Goal: Task Accomplishment & Management: Manage account settings

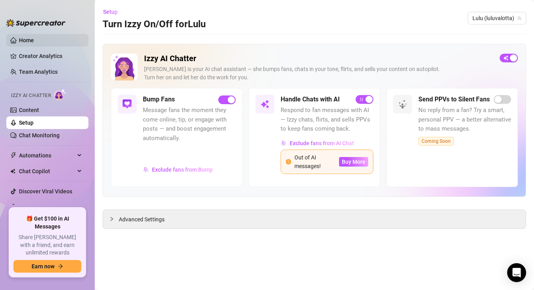
click at [34, 43] on link "Home" at bounding box center [26, 40] width 15 height 6
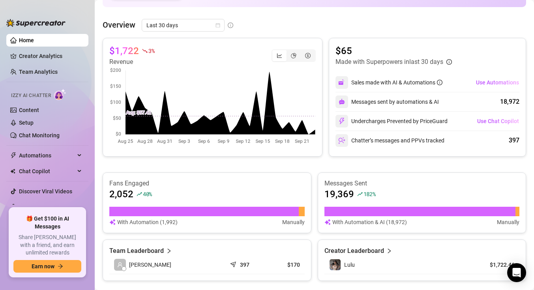
scroll to position [329, 0]
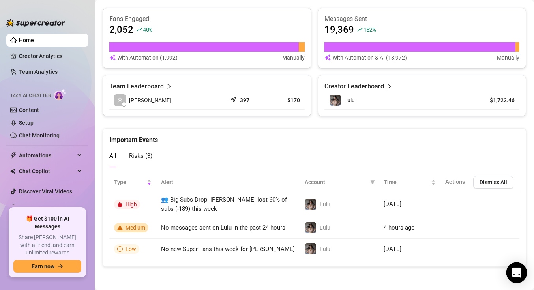
click at [520, 272] on icon "Open Intercom Messenger" at bounding box center [516, 273] width 9 height 10
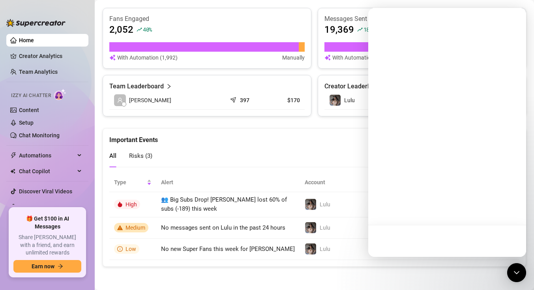
scroll to position [0, 0]
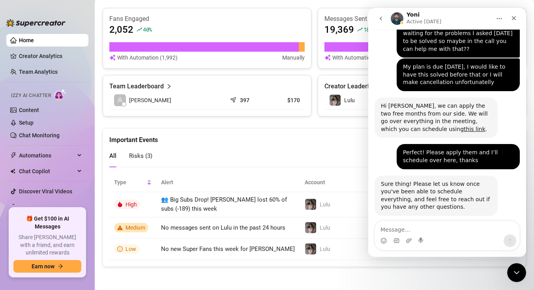
scroll to position [1018, 0]
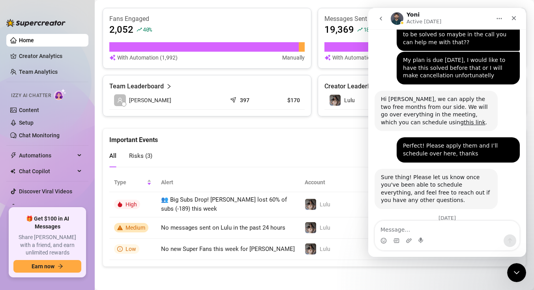
click at [437, 231] on textarea "Message…" at bounding box center [447, 227] width 145 height 13
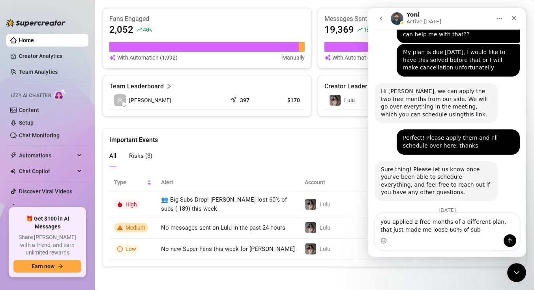
type textarea "you applied 2 free months of a different plan, that just made me loose 60% of s…"
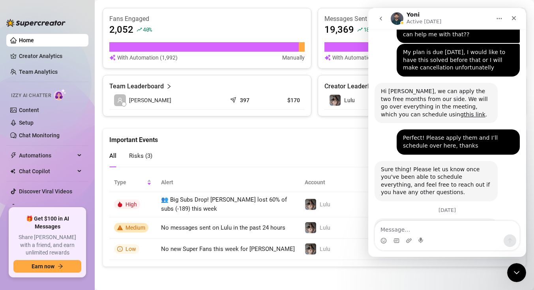
scroll to position [1060, 0]
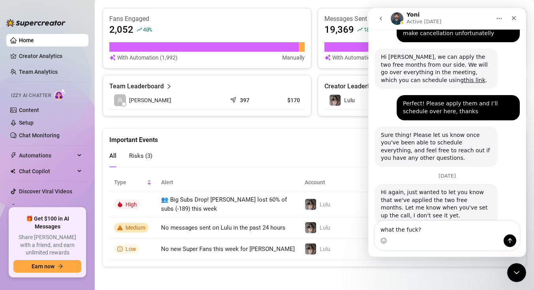
type textarea "what the fuck??"
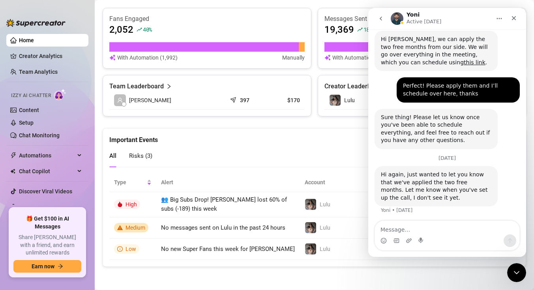
click at [458, 229] on textarea "Message…" at bounding box center [447, 227] width 145 height 13
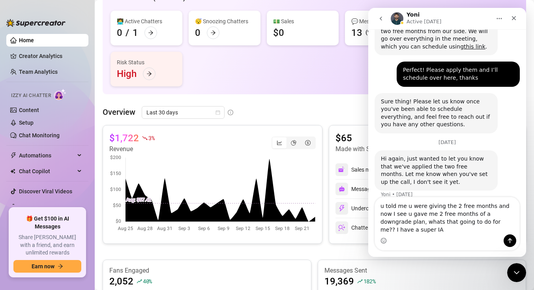
scroll to position [0, 0]
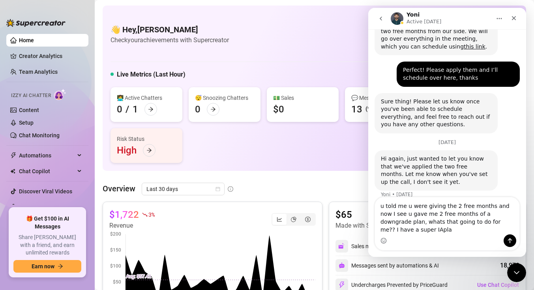
type textarea "u told me u were giving the 2 free months and now I see u gave me 2 free months…"
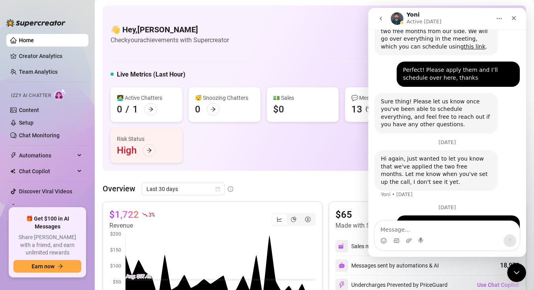
scroll to position [1119, 0]
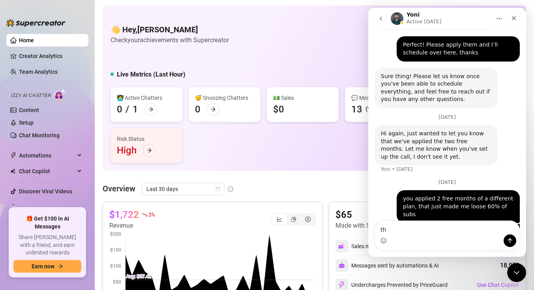
type textarea "t"
type textarea "I"
type textarea "You keep doing mistakes after mistakes"
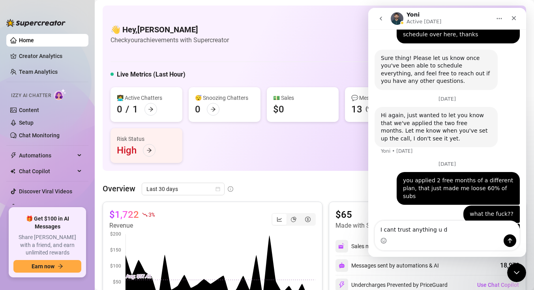
type textarea "I cant trust anything u do"
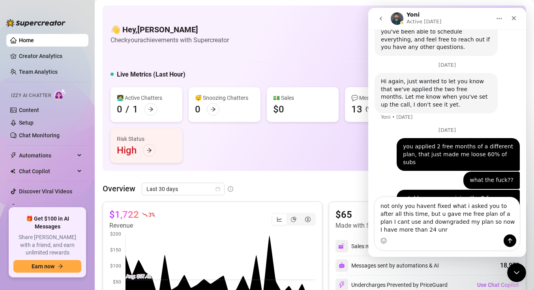
scroll to position [1179, 0]
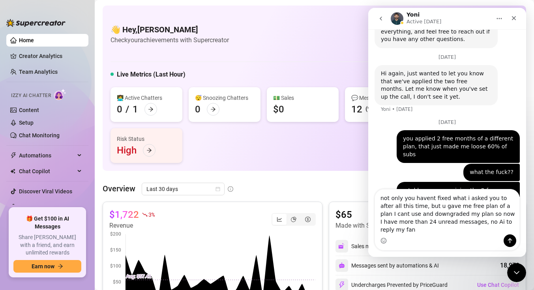
type textarea "not only you havent fixed what i asked you to after all this time, but u gave m…"
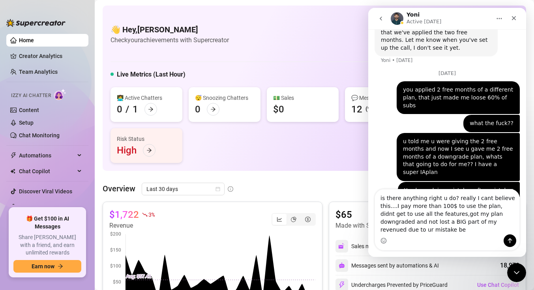
scroll to position [1236, 0]
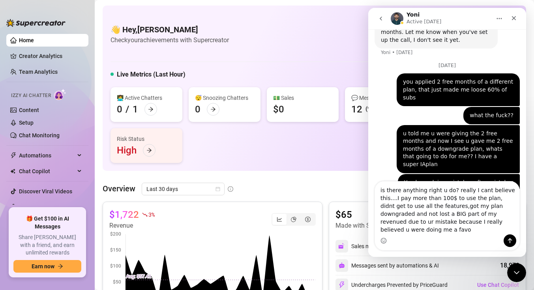
type textarea "is there anything right u do? really I cant believe this....I pay more than 100…"
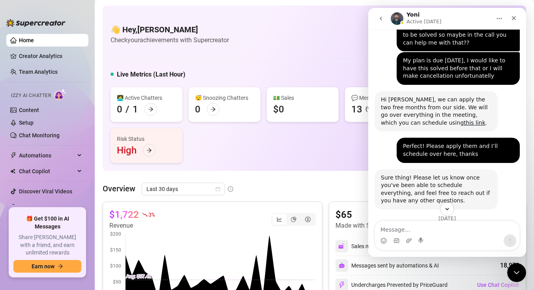
scroll to position [1008, 0]
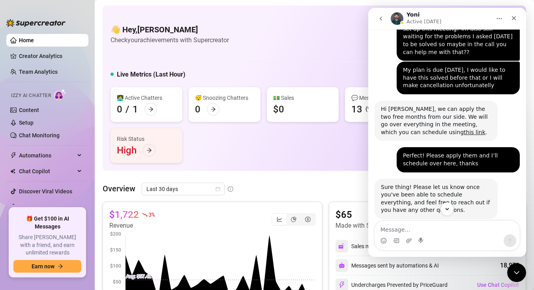
click at [382, 21] on icon "go back" at bounding box center [381, 18] width 6 height 6
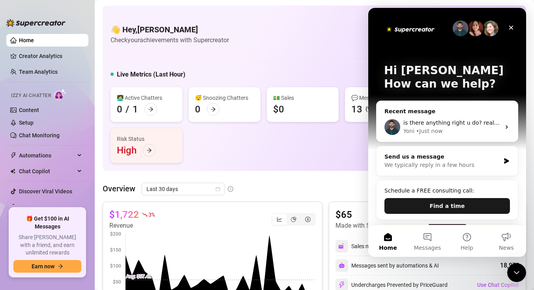
click at [449, 203] on button "Find a time" at bounding box center [448, 206] width 126 height 16
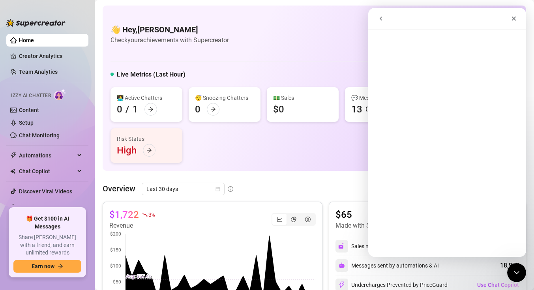
click at [382, 19] on icon "go back" at bounding box center [381, 18] width 6 height 6
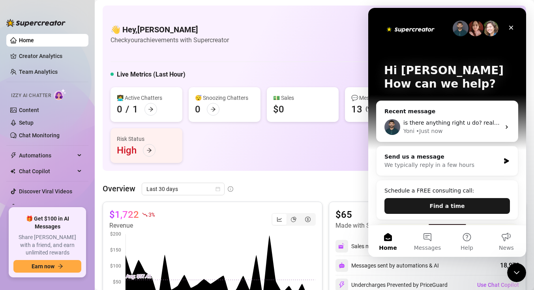
click at [429, 200] on button "Find a time" at bounding box center [448, 206] width 126 height 16
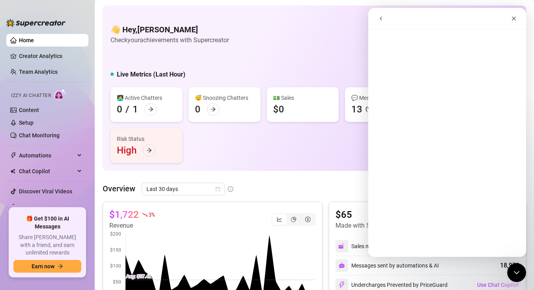
click at [382, 20] on icon "go back" at bounding box center [381, 18] width 6 height 6
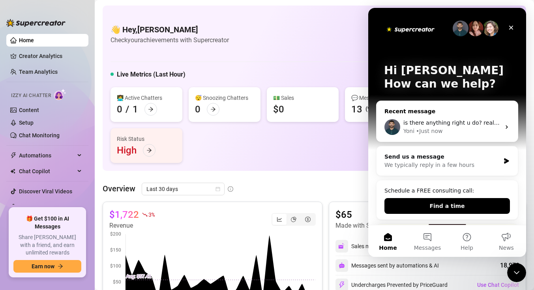
click at [441, 134] on div "• Just now" at bounding box center [429, 131] width 26 height 8
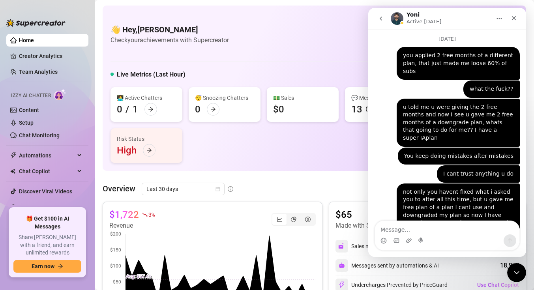
scroll to position [1269, 0]
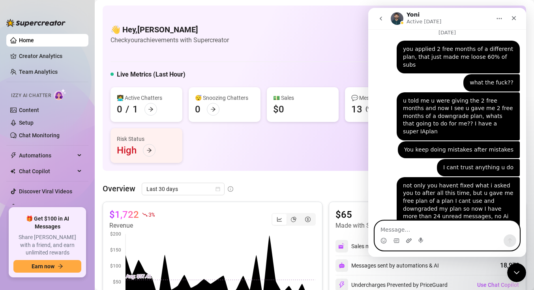
click at [406, 241] on icon "Upload attachment" at bounding box center [409, 241] width 6 height 6
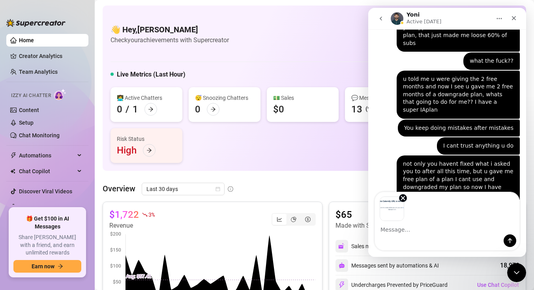
scroll to position [1297, 0]
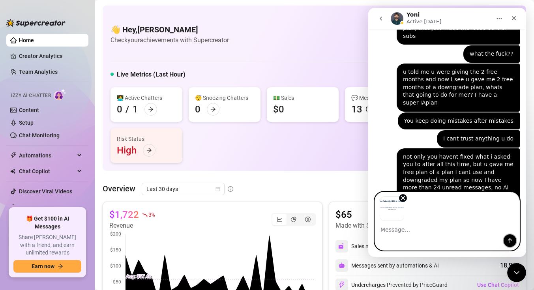
click at [507, 244] on icon "Send a message…" at bounding box center [510, 241] width 6 height 6
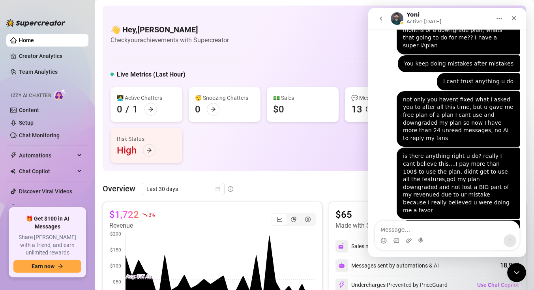
scroll to position [1355, 0]
click at [456, 233] on textarea "Message…" at bounding box center [447, 227] width 145 height 13
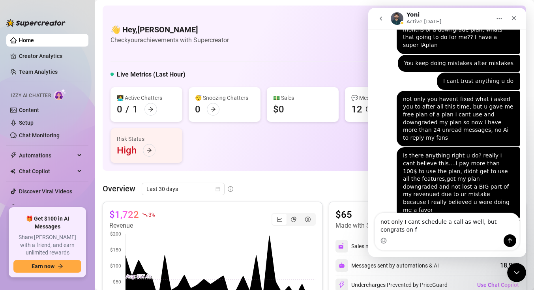
scroll to position [1363, 0]
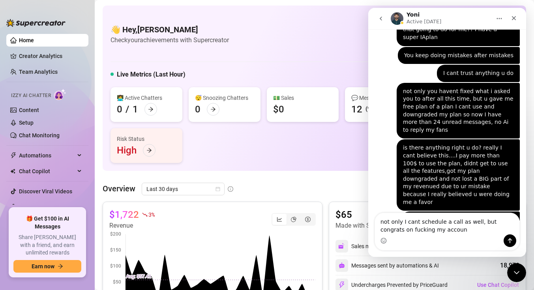
type textarea "not only I cant schedule a call as well, but congrats on fucking my account"
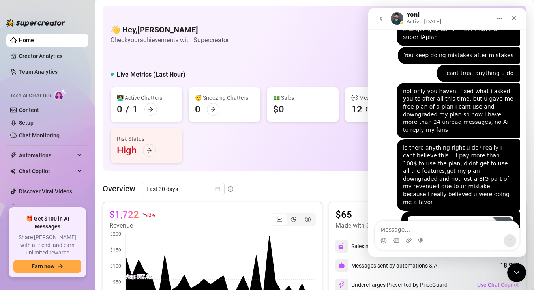
scroll to position [1381, 0]
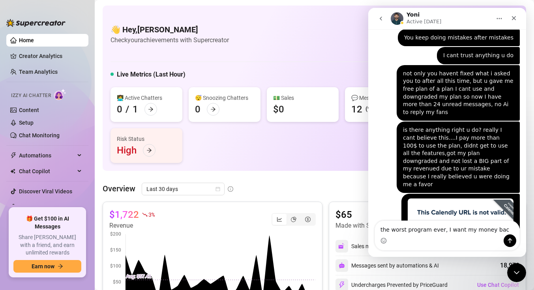
type textarea "the worst program ever, I want my money back"
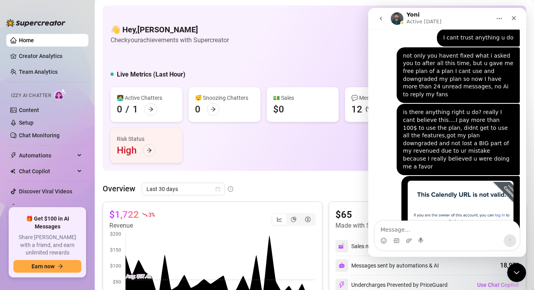
scroll to position [1406, 0]
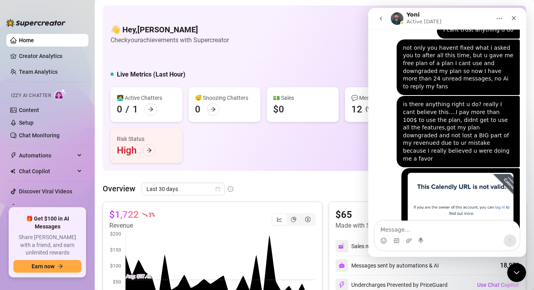
click at [382, 19] on icon "go back" at bounding box center [381, 18] width 6 height 6
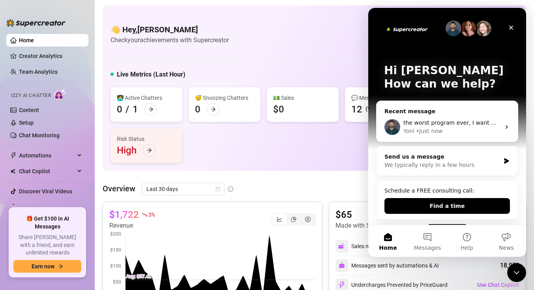
scroll to position [0, 0]
click at [518, 31] on div "Close" at bounding box center [511, 28] width 14 height 14
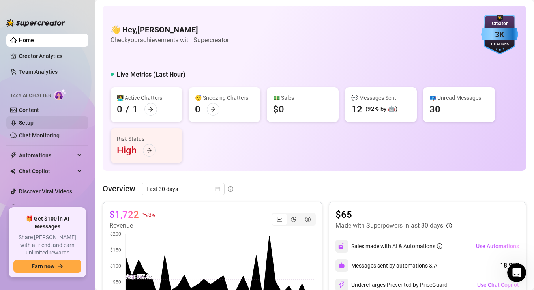
click at [34, 124] on link "Setup" at bounding box center [26, 123] width 15 height 6
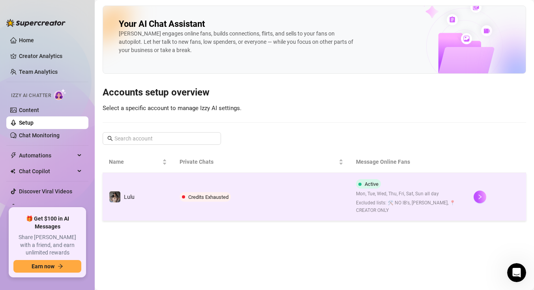
click at [215, 196] on span "Credits Exhausted" at bounding box center [208, 197] width 40 height 6
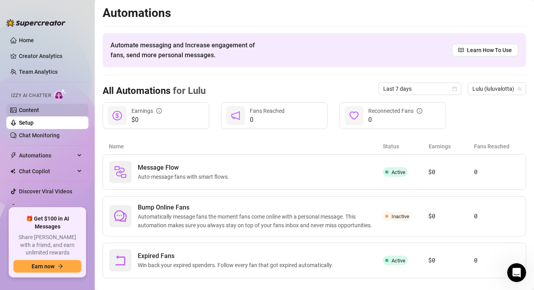
click at [39, 111] on link "Content" at bounding box center [29, 110] width 20 height 6
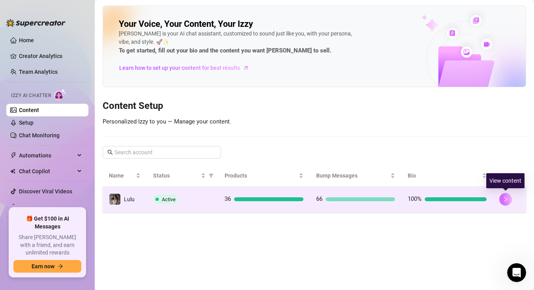
click at [507, 202] on button "button" at bounding box center [506, 199] width 13 height 13
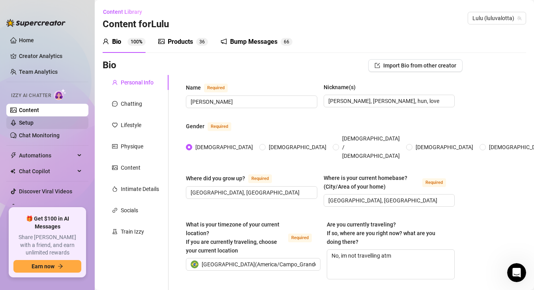
click at [34, 122] on link "Setup" at bounding box center [26, 123] width 15 height 6
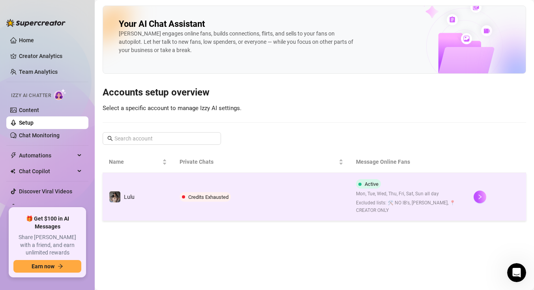
click at [220, 191] on td "Credits Exhausted" at bounding box center [261, 197] width 177 height 48
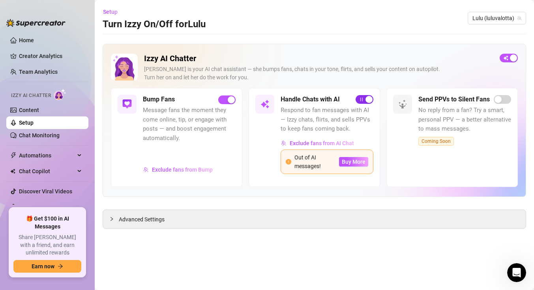
click at [365, 101] on button "button" at bounding box center [365, 99] width 18 height 9
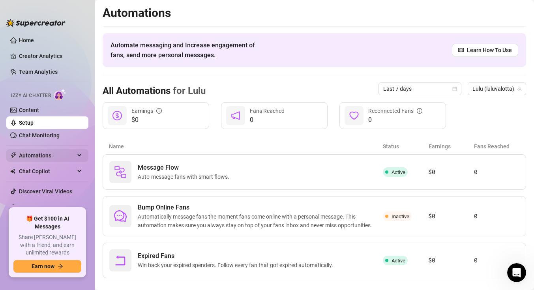
click at [51, 156] on span "Automations" at bounding box center [47, 155] width 56 height 13
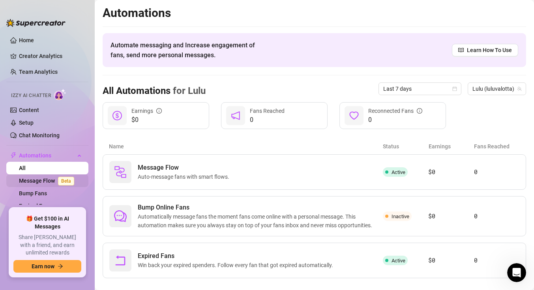
click at [45, 183] on link "Message Flow Beta" at bounding box center [48, 181] width 58 height 6
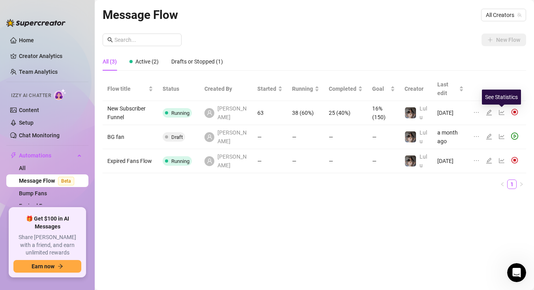
click at [502, 113] on icon "line-chart" at bounding box center [502, 112] width 6 height 5
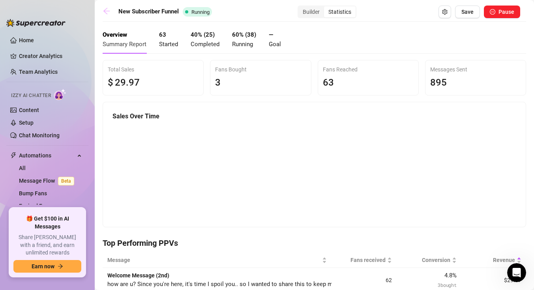
click at [103, 13] on icon "arrow-left" at bounding box center [107, 11] width 8 height 8
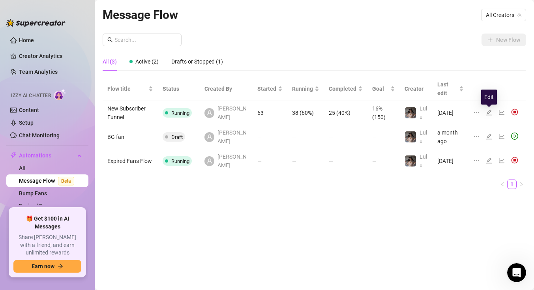
click at [491, 115] on icon "edit" at bounding box center [490, 113] width 6 height 6
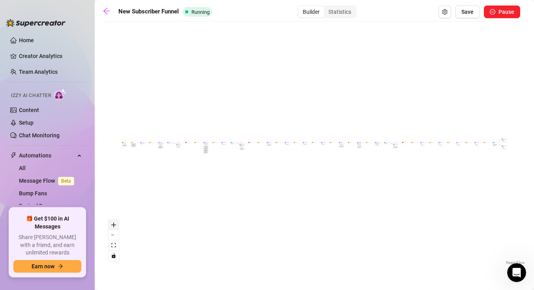
click at [114, 227] on icon "zoom in" at bounding box center [113, 225] width 5 height 5
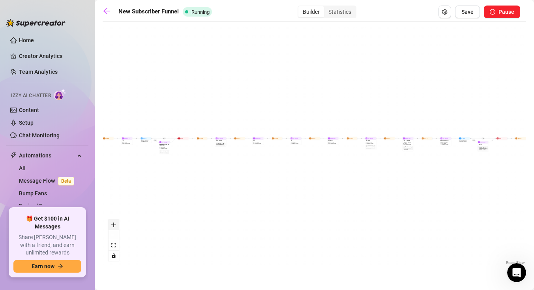
click at [114, 227] on icon "zoom in" at bounding box center [113, 225] width 5 height 5
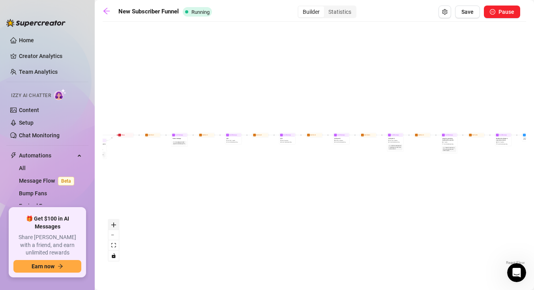
click at [114, 227] on icon "zoom in" at bounding box center [113, 225] width 5 height 5
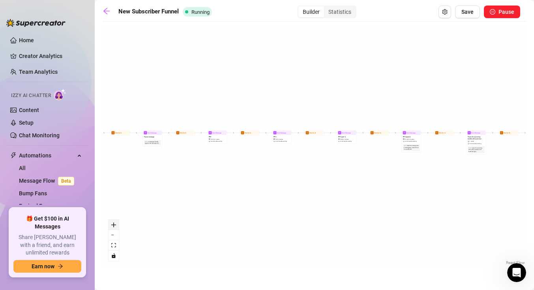
click at [114, 227] on icon "zoom in" at bounding box center [113, 225] width 5 height 5
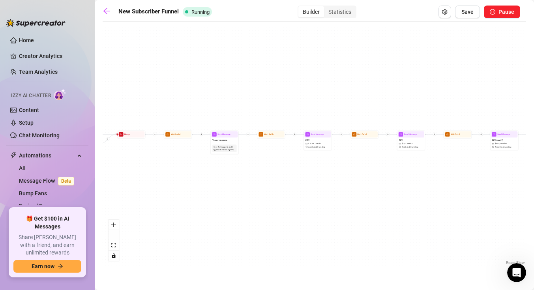
drag, startPoint x: 181, startPoint y: 150, endPoint x: 330, endPoint y: 160, distance: 149.7
click at [330, 160] on div "If True If True If True If False If False If False If True If False Wait for 1m…" at bounding box center [315, 146] width 424 height 241
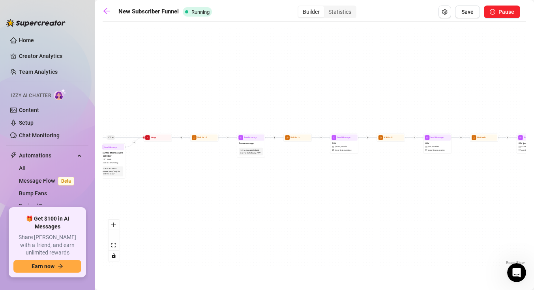
drag, startPoint x: 187, startPoint y: 160, endPoint x: 382, endPoint y: 162, distance: 194.3
click at [382, 162] on div "If True If True If True If False If False If False If True If False Wait for 1m…" at bounding box center [315, 146] width 424 height 241
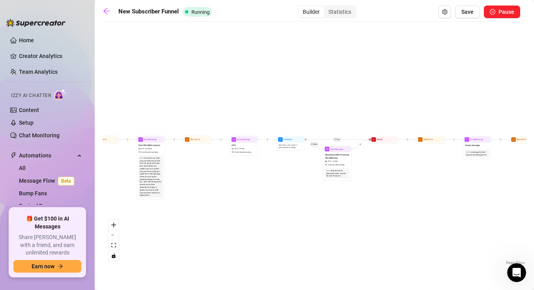
drag, startPoint x: 200, startPoint y: 159, endPoint x: 340, endPoint y: 157, distance: 140.6
click at [340, 157] on div "If True If True If True If False If False If False If True If False Wait for 1m…" at bounding box center [315, 146] width 424 height 241
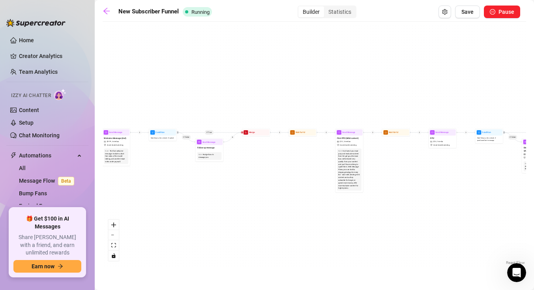
drag, startPoint x: 176, startPoint y: 163, endPoint x: 308, endPoint y: 154, distance: 132.6
click at [308, 154] on div "If True If True If True If False If False If False If True If False Wait for 1m…" at bounding box center [315, 146] width 424 height 241
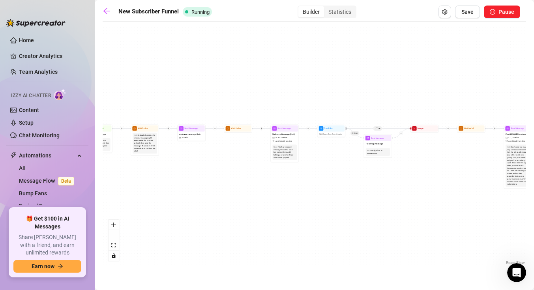
drag, startPoint x: 141, startPoint y: 196, endPoint x: 275, endPoint y: 195, distance: 133.9
click at [275, 195] on div "If True If True If True If False If False If False If True If False Wait for 1m…" at bounding box center [315, 146] width 424 height 241
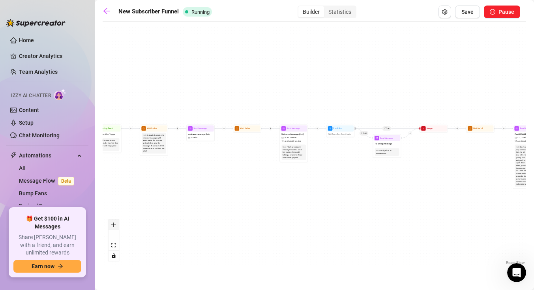
click at [115, 228] on button "zoom in" at bounding box center [114, 225] width 10 height 10
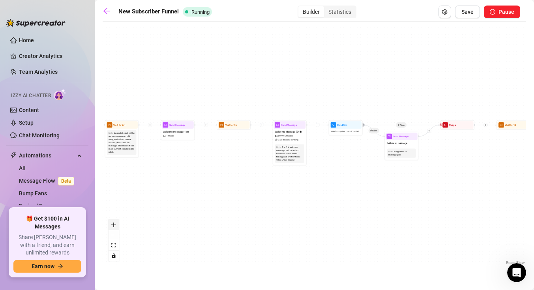
click at [115, 228] on button "zoom in" at bounding box center [114, 225] width 10 height 10
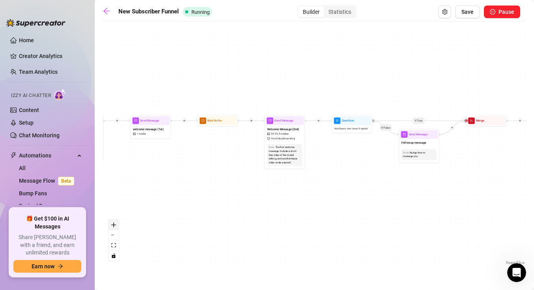
click at [115, 228] on button "zoom in" at bounding box center [114, 225] width 10 height 10
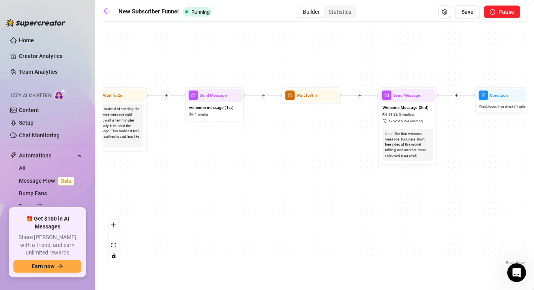
drag, startPoint x: 146, startPoint y: 180, endPoint x: 285, endPoint y: 168, distance: 140.0
click at [285, 168] on div "If True If True If True If False If False If False If True If False Wait for 1m…" at bounding box center [315, 146] width 424 height 241
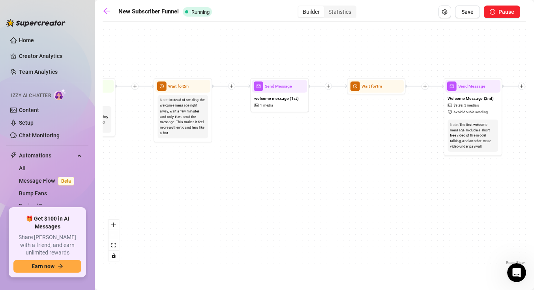
drag, startPoint x: 227, startPoint y: 161, endPoint x: 448, endPoint y: 140, distance: 222.2
click at [448, 140] on div "If True If True If True If False If False If False If True If False Wait for 1m…" at bounding box center [315, 146] width 424 height 241
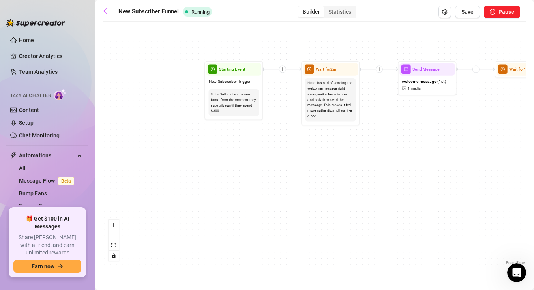
drag, startPoint x: 323, startPoint y: 145, endPoint x: 243, endPoint y: 148, distance: 80.6
click at [243, 148] on div "If True If True If True If False If False If False If True If False Wait for 1m…" at bounding box center [315, 146] width 424 height 241
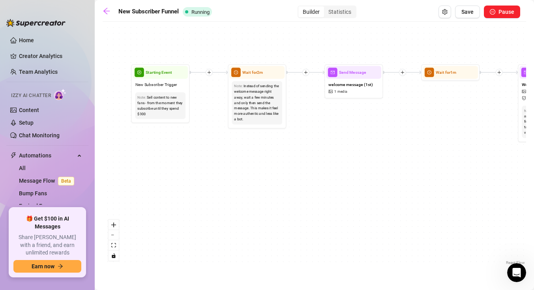
drag, startPoint x: 432, startPoint y: 130, endPoint x: 402, endPoint y: 130, distance: 30.0
click at [402, 130] on div "If True If True If True If False If False If False If True If False Wait for 1m…" at bounding box center [315, 146] width 424 height 241
drag, startPoint x: 404, startPoint y: 127, endPoint x: 276, endPoint y: 128, distance: 127.6
click at [276, 128] on div "If True If True If True If False If False If False If True If False Wait for 1m…" at bounding box center [315, 146] width 424 height 241
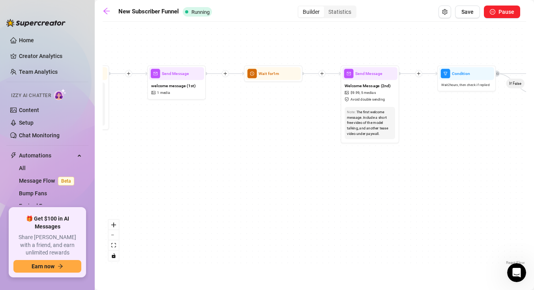
drag, startPoint x: 342, startPoint y: 114, endPoint x: 199, endPoint y: 117, distance: 143.0
click at [199, 117] on div "If True If True If True If False If False If False If True If False Wait for 1m…" at bounding box center [315, 146] width 424 height 241
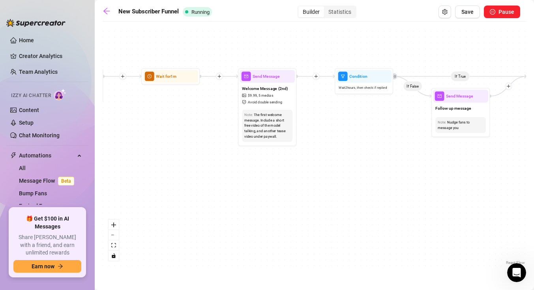
drag, startPoint x: 376, startPoint y: 109, endPoint x: 287, endPoint y: 109, distance: 88.9
click at [287, 109] on div "If True If True If True If False If False If False If True If False Wait for 1m…" at bounding box center [315, 146] width 424 height 241
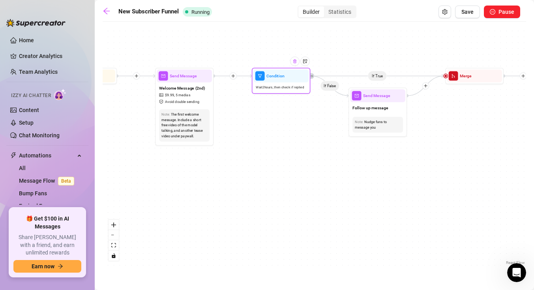
click at [295, 65] on div at bounding box center [294, 60] width 9 height 9
click at [296, 64] on div at bounding box center [294, 60] width 9 height 9
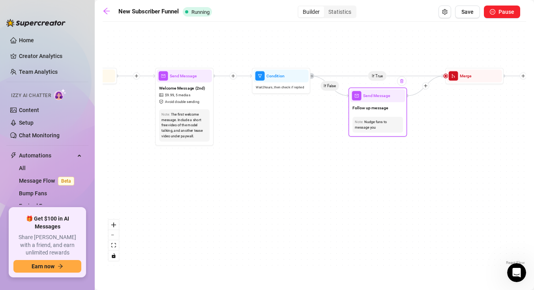
click at [403, 85] on div at bounding box center [401, 81] width 9 height 9
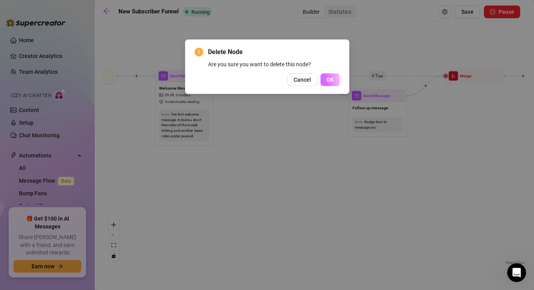
click at [330, 79] on span "OK" at bounding box center [331, 80] width 8 height 6
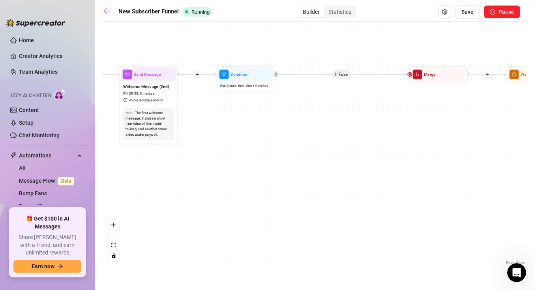
drag, startPoint x: 472, startPoint y: 113, endPoint x: 408, endPoint y: 109, distance: 64.1
click at [408, 109] on div "If True If True If True If False If False If False If True If False Wait for 1m…" at bounding box center [315, 146] width 424 height 241
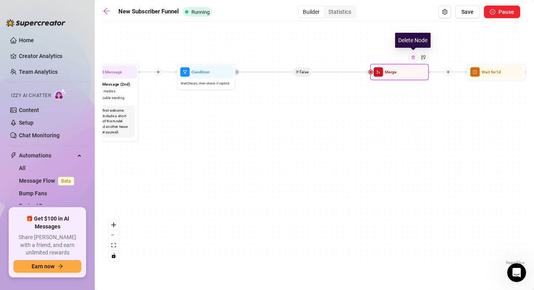
click at [415, 60] on img at bounding box center [413, 57] width 5 height 5
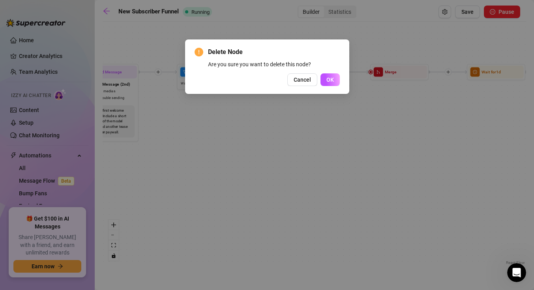
click at [340, 77] on div "Delete Node Are you sure you want to delete this node? Cancel OK" at bounding box center [267, 66] width 164 height 55
click at [333, 78] on span "OK" at bounding box center [331, 80] width 8 height 6
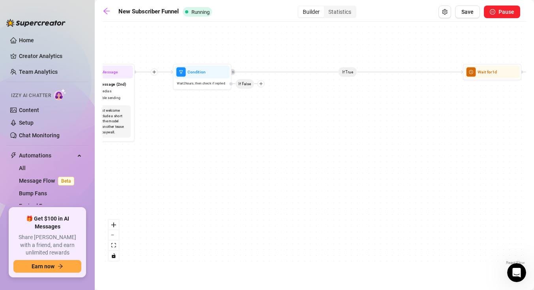
drag, startPoint x: 439, startPoint y: 89, endPoint x: 291, endPoint y: 98, distance: 148.8
click at [291, 98] on div "If True If True If True If False If False If True If False Wait for 1m Wait for…" at bounding box center [315, 146] width 424 height 241
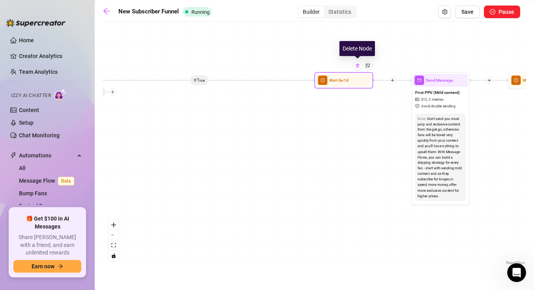
click at [359, 69] on div at bounding box center [357, 65] width 9 height 9
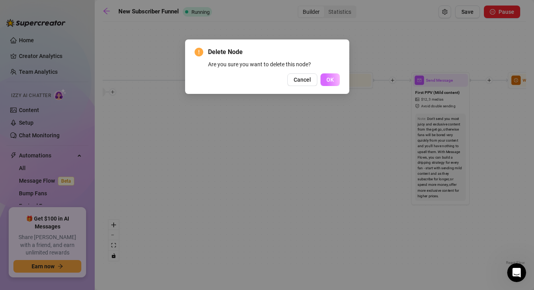
click at [328, 82] on span "OK" at bounding box center [331, 80] width 8 height 6
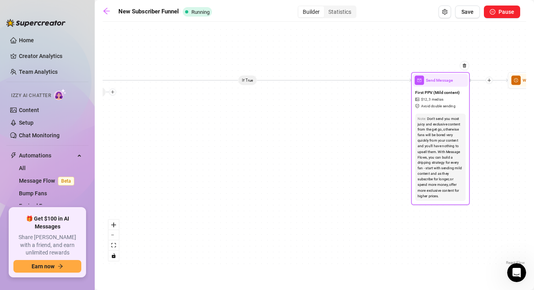
click at [466, 71] on div at bounding box center [461, 70] width 15 height 30
type textarea "tell me something...how hard do I make u when im dancing naked like this in my …"
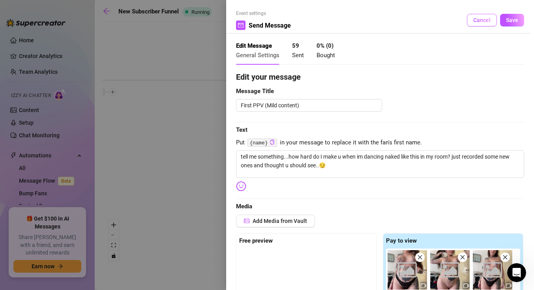
click at [479, 23] on span "Cancel" at bounding box center [482, 20] width 17 height 6
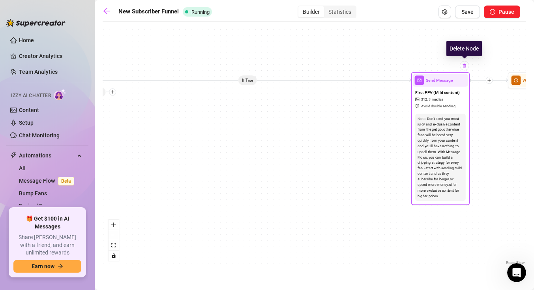
click at [465, 68] on div at bounding box center [464, 65] width 9 height 9
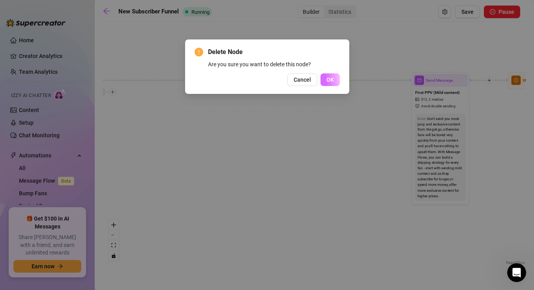
click at [329, 80] on span "OK" at bounding box center [331, 80] width 8 height 6
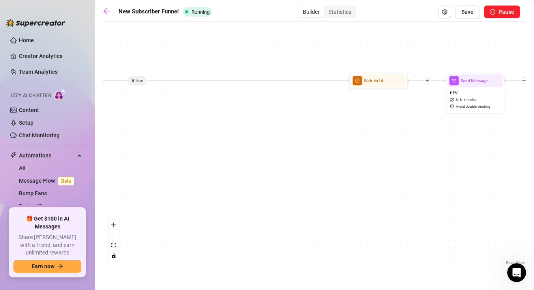
drag, startPoint x: 430, startPoint y: 101, endPoint x: 271, endPoint y: 101, distance: 158.8
click at [271, 101] on div "If True If True If True If False If False If True If False Wait for 1m Wait for…" at bounding box center [315, 146] width 424 height 241
click at [393, 69] on div at bounding box center [392, 65] width 9 height 9
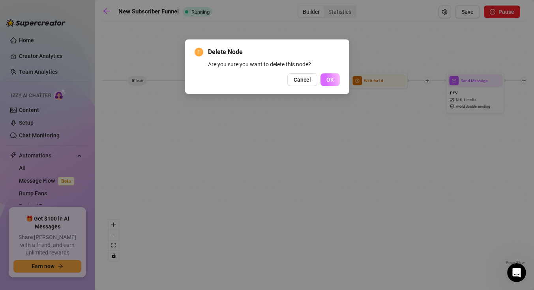
click at [329, 83] on button "OK" at bounding box center [330, 79] width 19 height 13
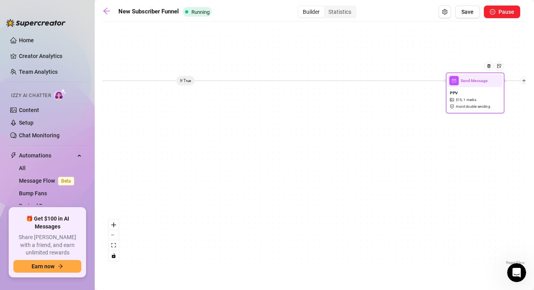
click at [489, 71] on div at bounding box center [492, 71] width 26 height 30
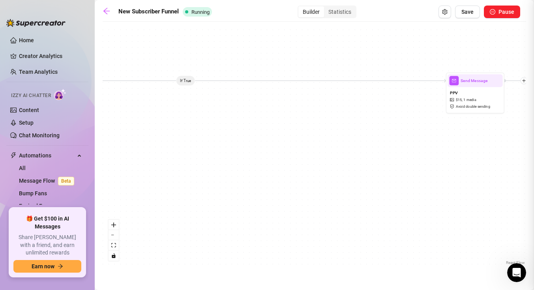
type textarea "{name}, I made this vid with my NEW cuming toy because I knew it would be the p…"
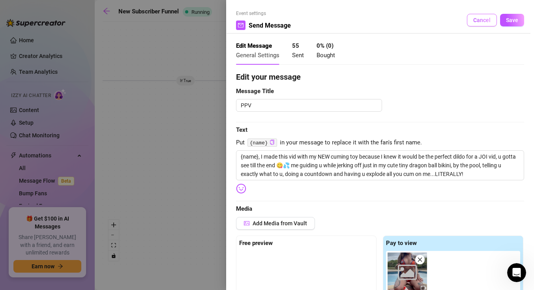
click at [486, 22] on span "Cancel" at bounding box center [482, 20] width 17 height 6
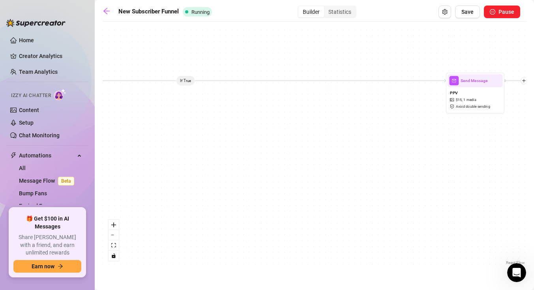
drag, startPoint x: 320, startPoint y: 101, endPoint x: 539, endPoint y: 85, distance: 220.5
click at [534, 85] on html "Home Creator Analytics Team Analytics Izzy AI Chatter Content Setup Chat Monito…" at bounding box center [267, 145] width 534 height 290
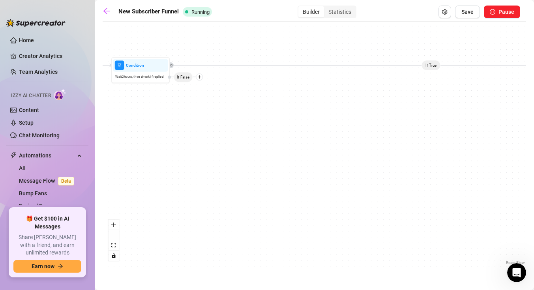
drag, startPoint x: 272, startPoint y: 87, endPoint x: 484, endPoint y: 87, distance: 212.5
click at [484, 87] on div "If True If True If True If False If False If True If False Wait for 1m Wait for…" at bounding box center [315, 146] width 424 height 241
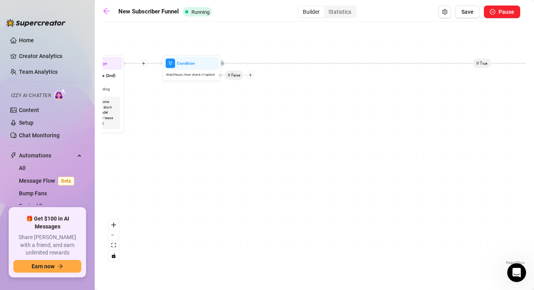
drag, startPoint x: 447, startPoint y: 115, endPoint x: 309, endPoint y: 113, distance: 138.2
click at [309, 113] on div "If True If True If True If False If False If True If False Wait for 1m Wait for…" at bounding box center [315, 146] width 424 height 241
drag, startPoint x: 459, startPoint y: 103, endPoint x: 283, endPoint y: 86, distance: 176.1
click at [283, 86] on div "If True If True If True If False If False If True If False Wait for 1m Wait for…" at bounding box center [315, 146] width 424 height 241
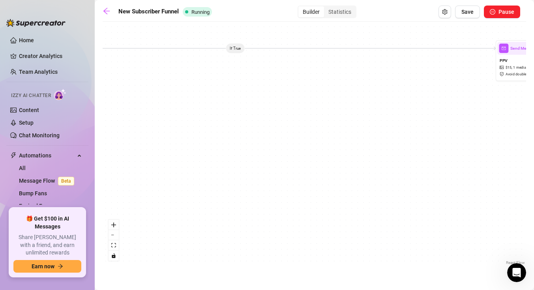
drag, startPoint x: 415, startPoint y: 87, endPoint x: 229, endPoint y: 115, distance: 188.1
click at [229, 114] on div "If True If True If True If False If False If True If False Wait for 1m Wait for…" at bounding box center [315, 146] width 424 height 241
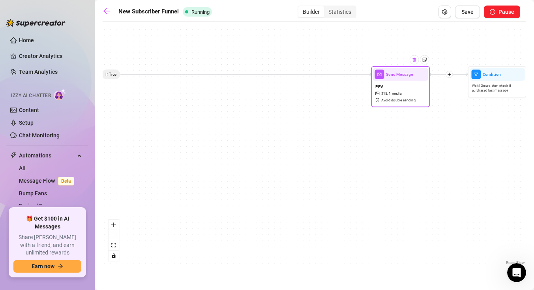
click at [415, 62] on div at bounding box center [414, 59] width 9 height 9
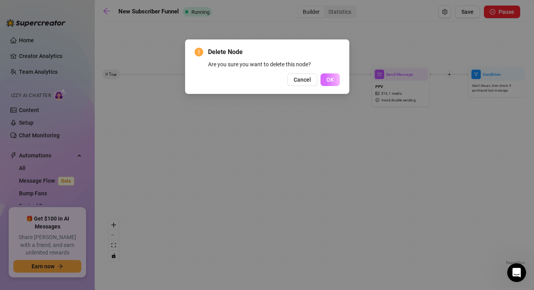
click at [330, 80] on span "OK" at bounding box center [331, 80] width 8 height 6
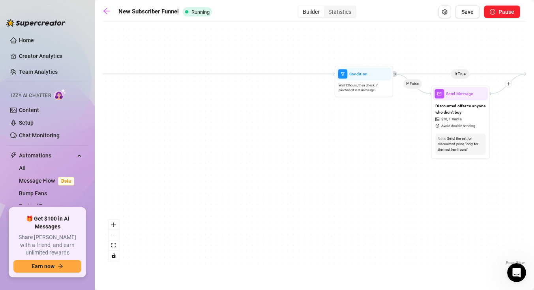
drag, startPoint x: 448, startPoint y: 120, endPoint x: 315, endPoint y: 120, distance: 133.5
click at [315, 120] on div "If True If True If True If False If False If True If False Wait for 1m Wait for…" at bounding box center [315, 146] width 424 height 241
click at [377, 66] on div at bounding box center [378, 65] width 26 height 30
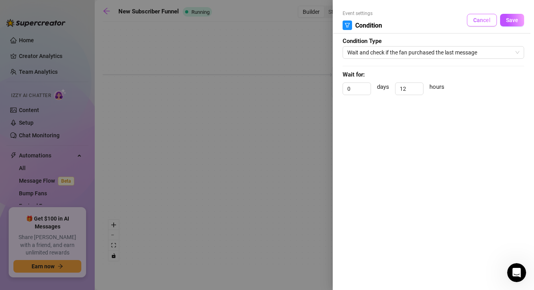
click at [483, 23] on span "Cancel" at bounding box center [482, 20] width 17 height 6
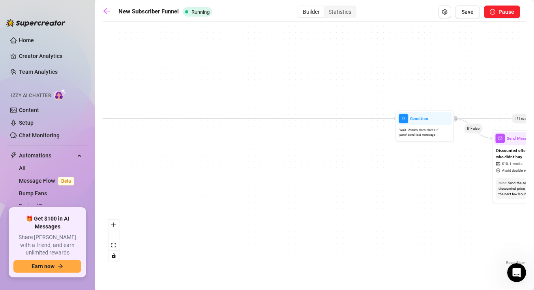
drag, startPoint x: 327, startPoint y: 58, endPoint x: 329, endPoint y: 101, distance: 43.5
click at [329, 101] on div "If True If True If True If False If False If True If False Wait for 1m Wait for…" at bounding box center [315, 146] width 424 height 241
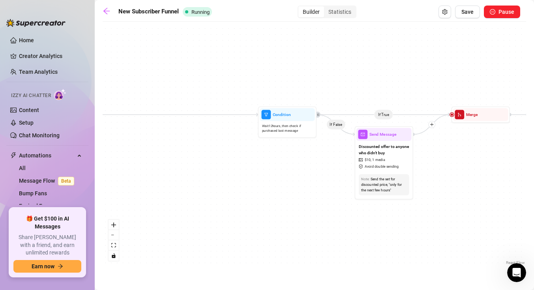
drag, startPoint x: 418, startPoint y: 88, endPoint x: 340, endPoint y: 85, distance: 78.3
click at [340, 85] on div "If True If True If True If False If False If True If False Wait for 1m Wait for…" at bounding box center [315, 146] width 424 height 241
click at [299, 102] on div at bounding box center [298, 99] width 9 height 9
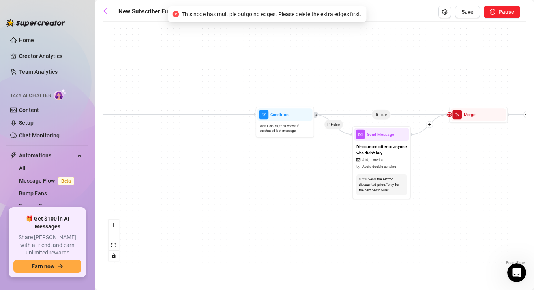
drag, startPoint x: 216, startPoint y: 95, endPoint x: 457, endPoint y: 103, distance: 241.0
click at [457, 103] on div "If True If True If True If False If False If True If False Wait for 1m Wait for…" at bounding box center [315, 146] width 424 height 241
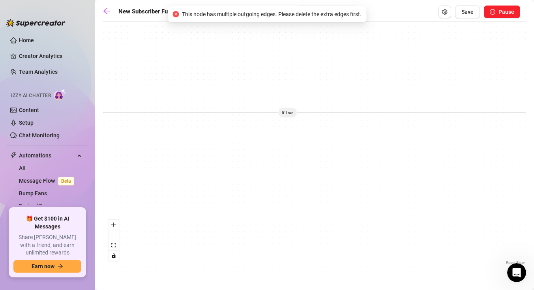
drag, startPoint x: 241, startPoint y: 100, endPoint x: 440, endPoint y: 87, distance: 199.1
click at [423, 87] on div "If True If True If True If False If False If True If False Wait for 1m Wait for…" at bounding box center [315, 146] width 424 height 241
drag, startPoint x: 233, startPoint y: 83, endPoint x: 485, endPoint y: 83, distance: 252.4
click at [480, 83] on div "If True If True If True If False If False If True If False Wait for 1m Wait for…" at bounding box center [315, 146] width 424 height 241
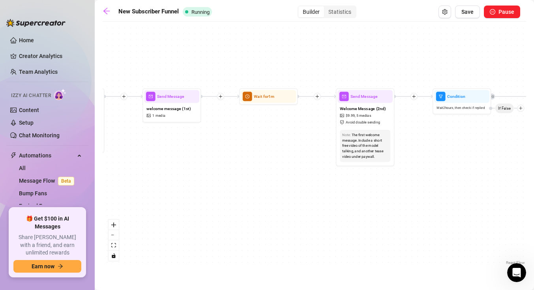
drag, startPoint x: 257, startPoint y: 90, endPoint x: 481, endPoint y: 83, distance: 224.8
click at [481, 83] on div "If True If True If True If False If False If True If False Wait for 1m Wait for…" at bounding box center [315, 146] width 424 height 241
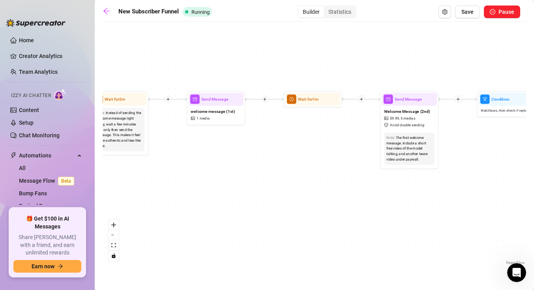
drag, startPoint x: 289, startPoint y: 76, endPoint x: 457, endPoint y: 67, distance: 167.7
click at [457, 67] on div "If True If True If True If False If False If True If False Wait for 1m Wait for…" at bounding box center [315, 146] width 424 height 241
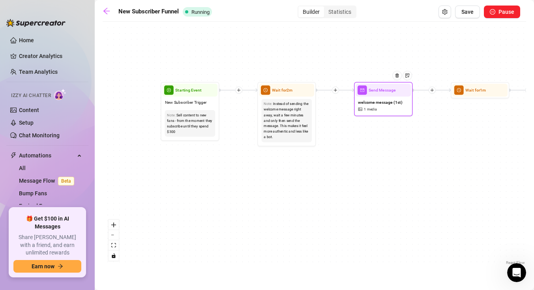
click at [390, 107] on div "welcome message (1st) 1 media" at bounding box center [383, 106] width 55 height 18
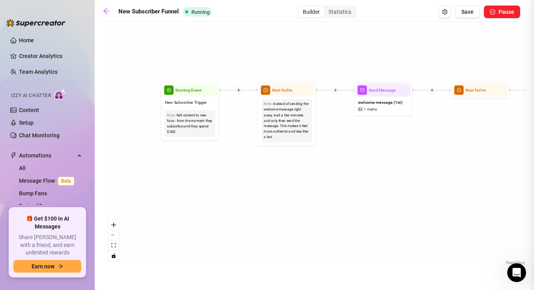
type textarea "Hii babe, welcome 💕 thanks for subbing!! Im so glad ur here.."
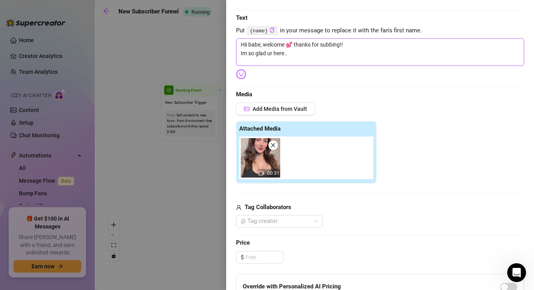
scroll to position [117, 0]
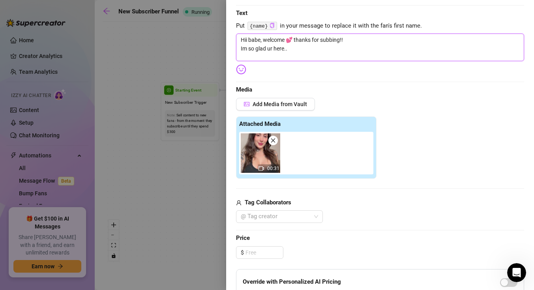
drag, startPoint x: 300, startPoint y: 54, endPoint x: 227, endPoint y: 37, distance: 74.6
click at [227, 37] on div "Event settings Send Message Cancel Save Edit Message General Settings 63 Sent E…" at bounding box center [380, 145] width 308 height 290
click at [199, 52] on div at bounding box center [267, 145] width 534 height 290
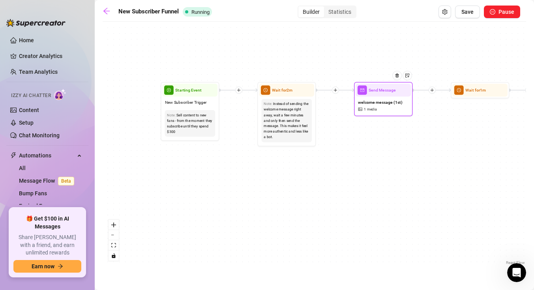
click at [364, 104] on span "welcome message (1st)" at bounding box center [380, 102] width 44 height 6
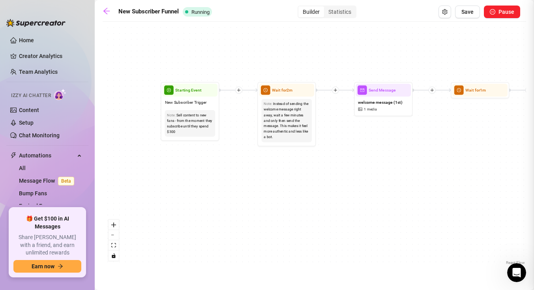
type textarea "Hii babe, welcome 💕 thanks for subbing!! Im so glad ur here.."
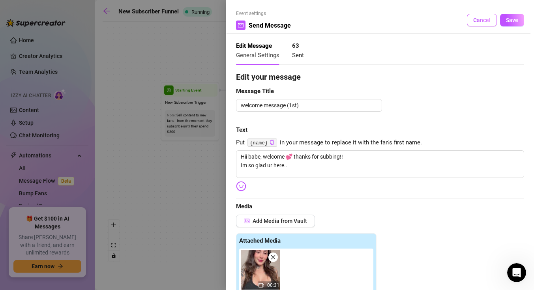
click at [483, 22] on span "Cancel" at bounding box center [482, 20] width 17 height 6
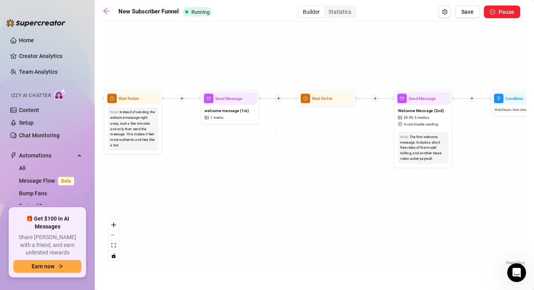
drag, startPoint x: 479, startPoint y: 131, endPoint x: 336, endPoint y: 141, distance: 143.7
click at [336, 141] on div "If True If True If True If False If False If True If False Wait for 1m Wait for…" at bounding box center [315, 146] width 424 height 241
click at [391, 127] on div "If True If True If True If False If False If True If False Wait for 1m Wait for…" at bounding box center [315, 146] width 424 height 241
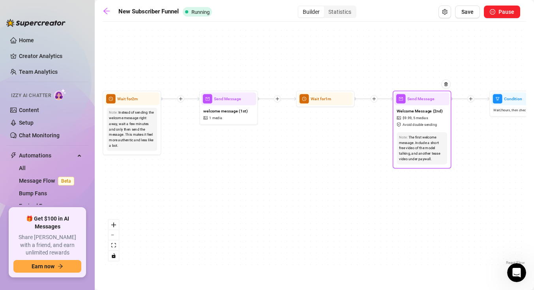
click at [420, 126] on span "Avoid double sending" at bounding box center [420, 125] width 34 height 6
type textarea "how are u? Since you're here, it's time I spoil you.. so I wanted to share this…"
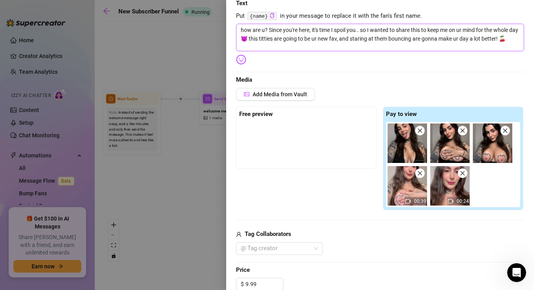
scroll to position [130, 0]
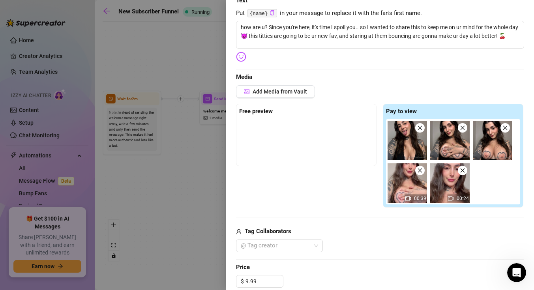
click at [185, 144] on div at bounding box center [267, 145] width 534 height 290
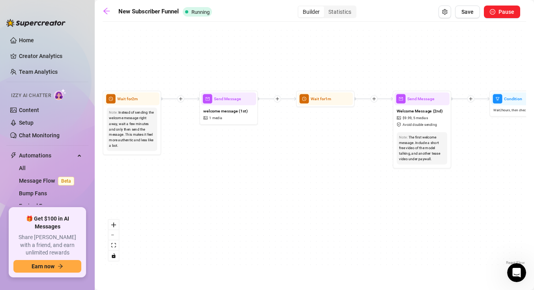
click at [109, 18] on div "New Subscriber Funnel Running Builder Statistics Save Pause" at bounding box center [312, 12] width 418 height 13
click at [107, 9] on icon "arrow-left" at bounding box center [107, 11] width 8 height 8
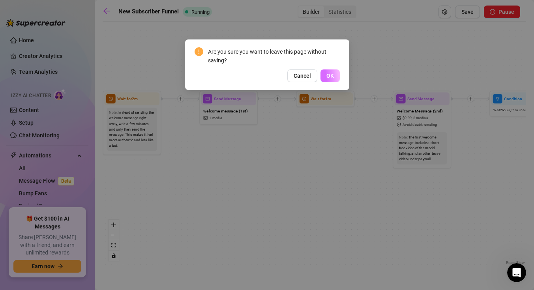
click at [329, 74] on span "OK" at bounding box center [331, 76] width 8 height 6
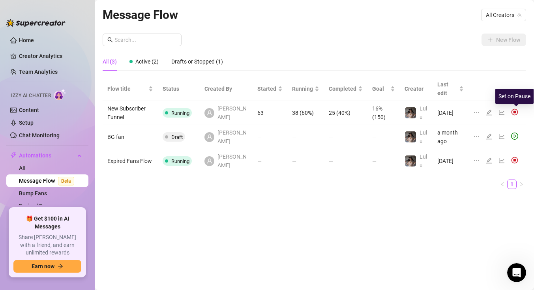
click at [516, 110] on img at bounding box center [514, 112] width 7 height 7
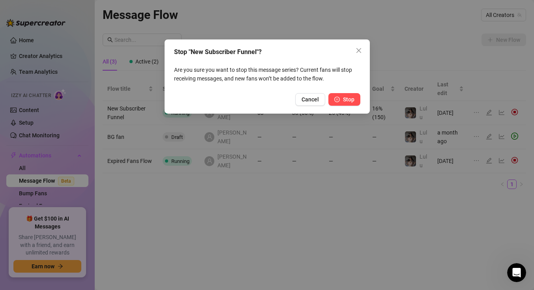
click at [353, 97] on span "Stop" at bounding box center [348, 99] width 11 height 6
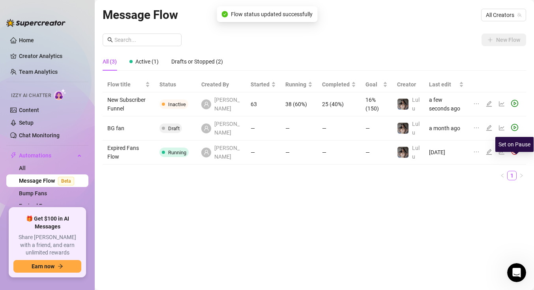
click at [516, 155] on img at bounding box center [514, 151] width 7 height 7
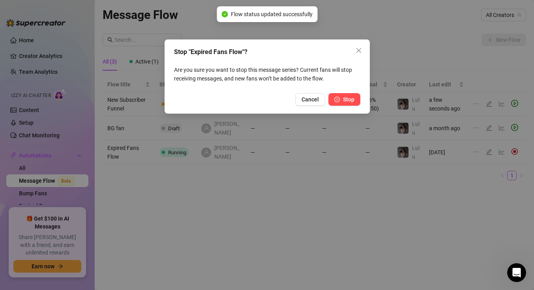
click at [347, 99] on span "Stop" at bounding box center [348, 99] width 11 height 6
